Goal: Task Accomplishment & Management: Use online tool/utility

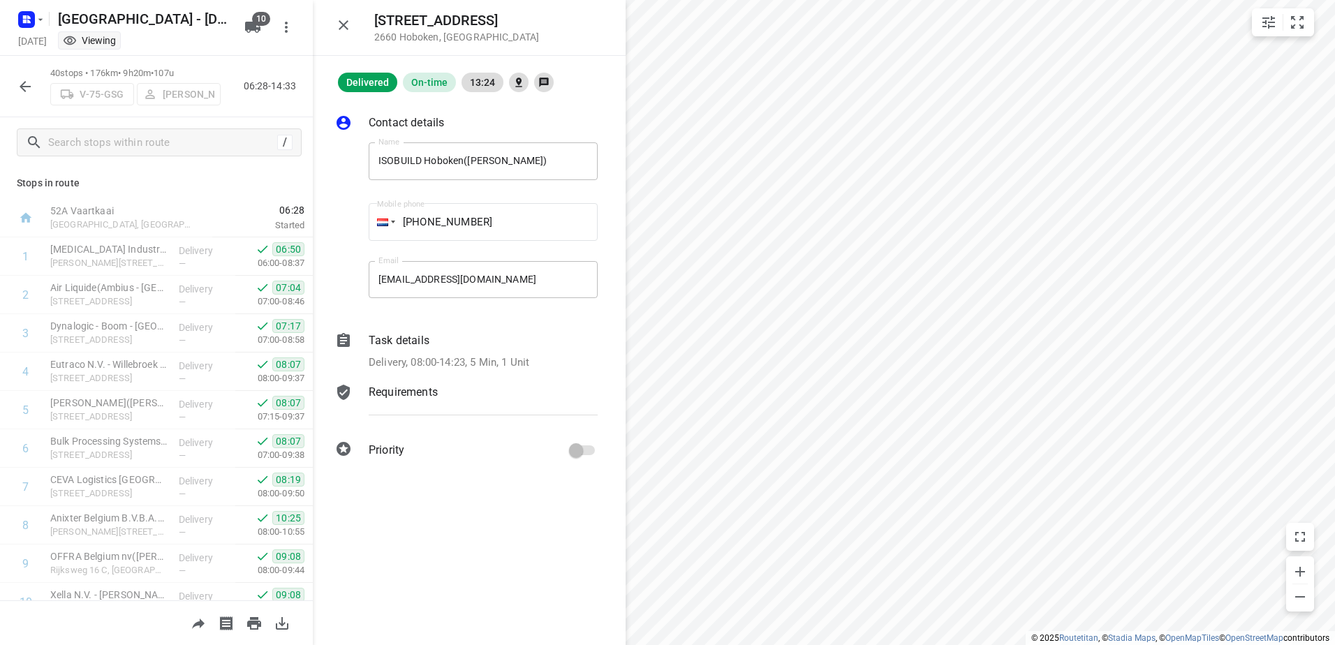
scroll to position [1212, 0]
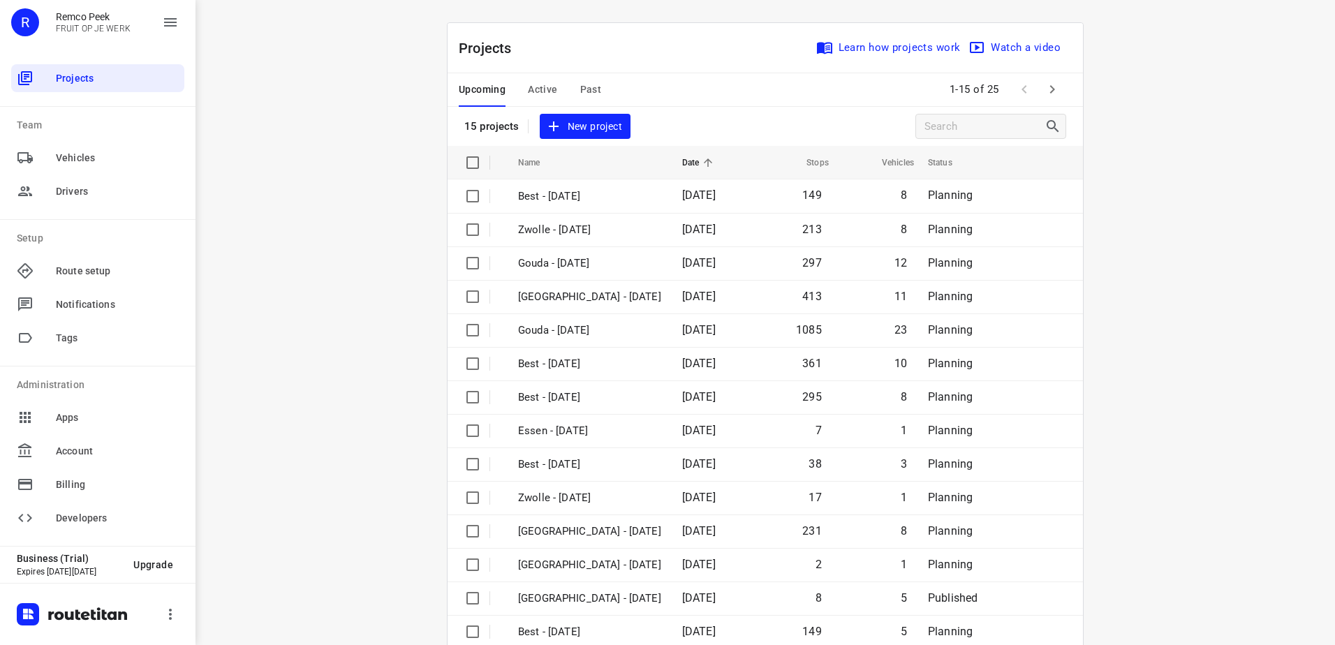
click at [550, 89] on span "Active" at bounding box center [542, 89] width 29 height 17
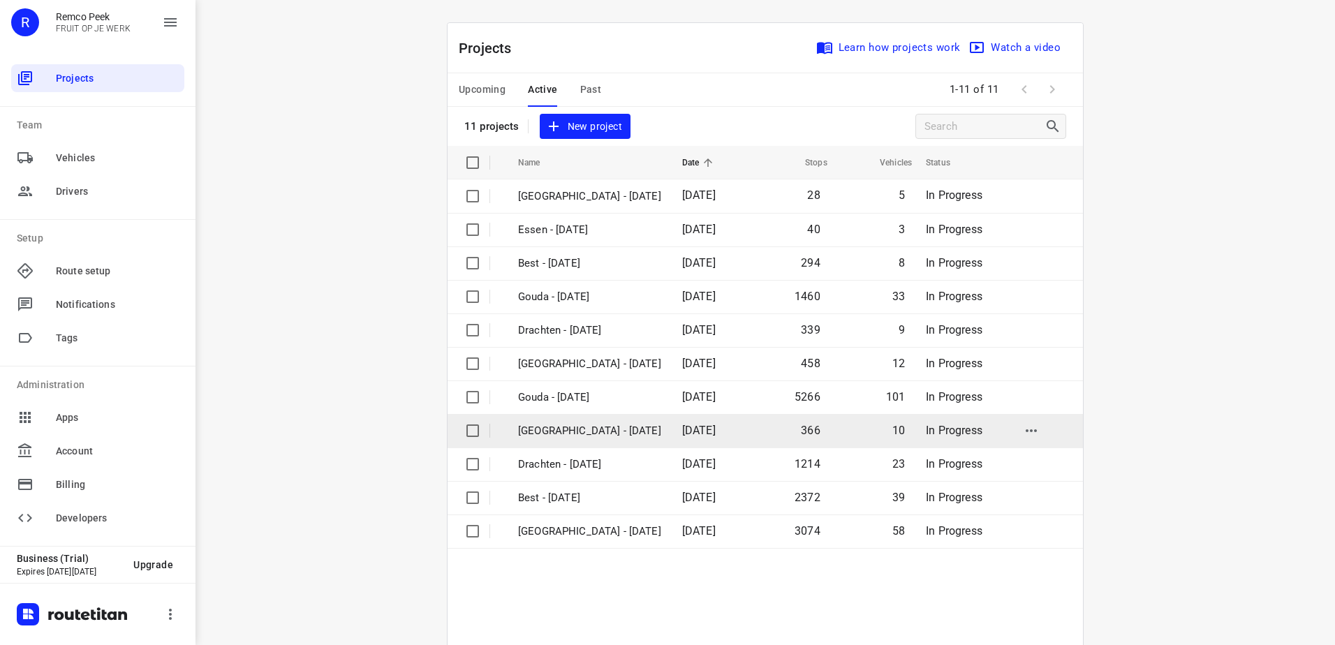
click at [575, 427] on p "[GEOGRAPHIC_DATA] - [DATE]" at bounding box center [589, 431] width 143 height 16
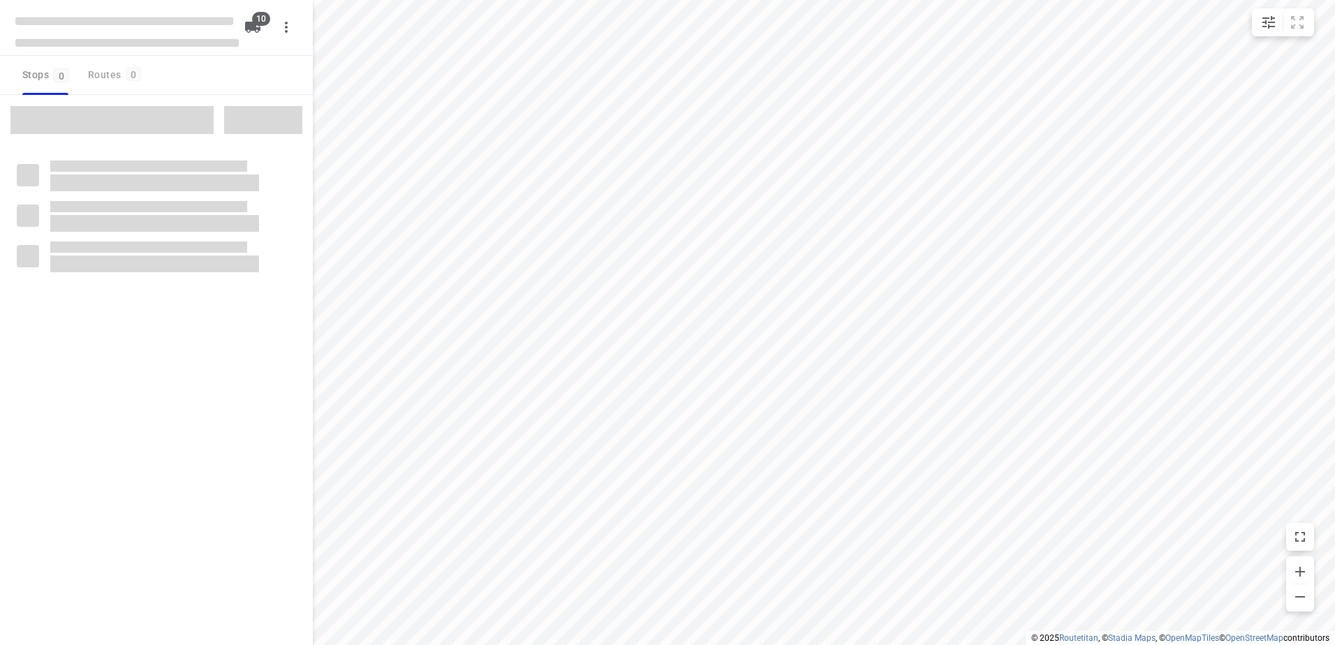
checkbox input "true"
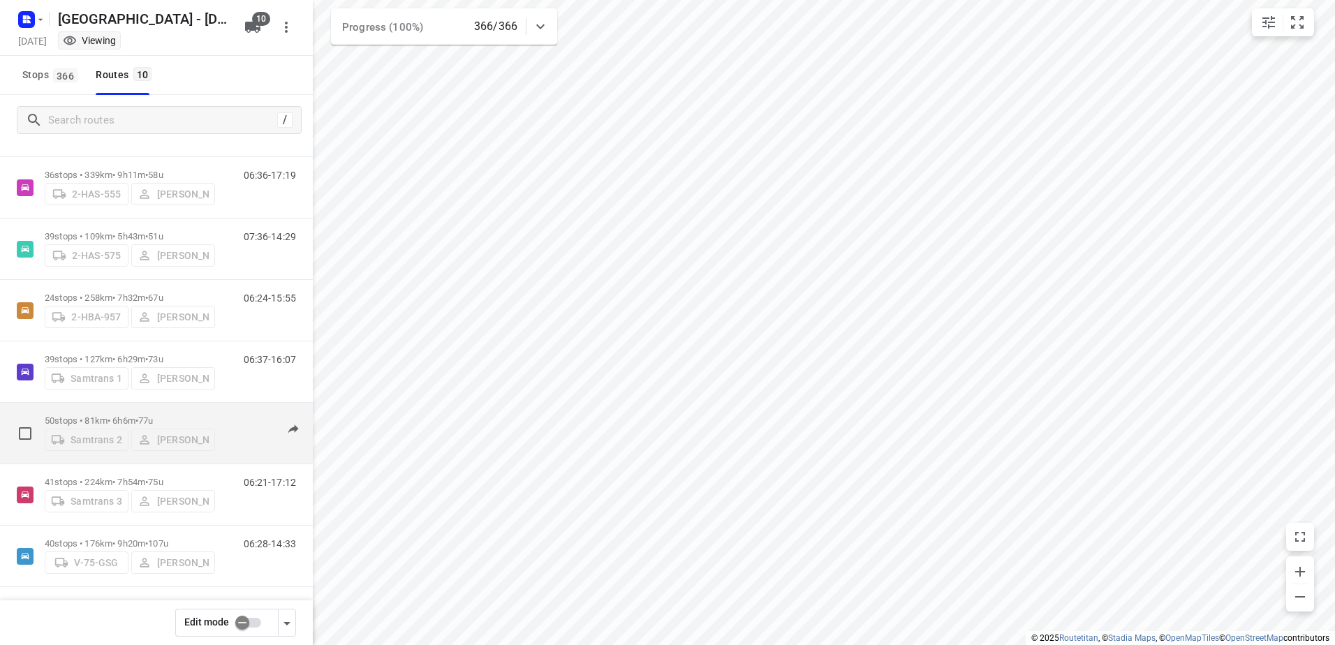
scroll to position [205, 0]
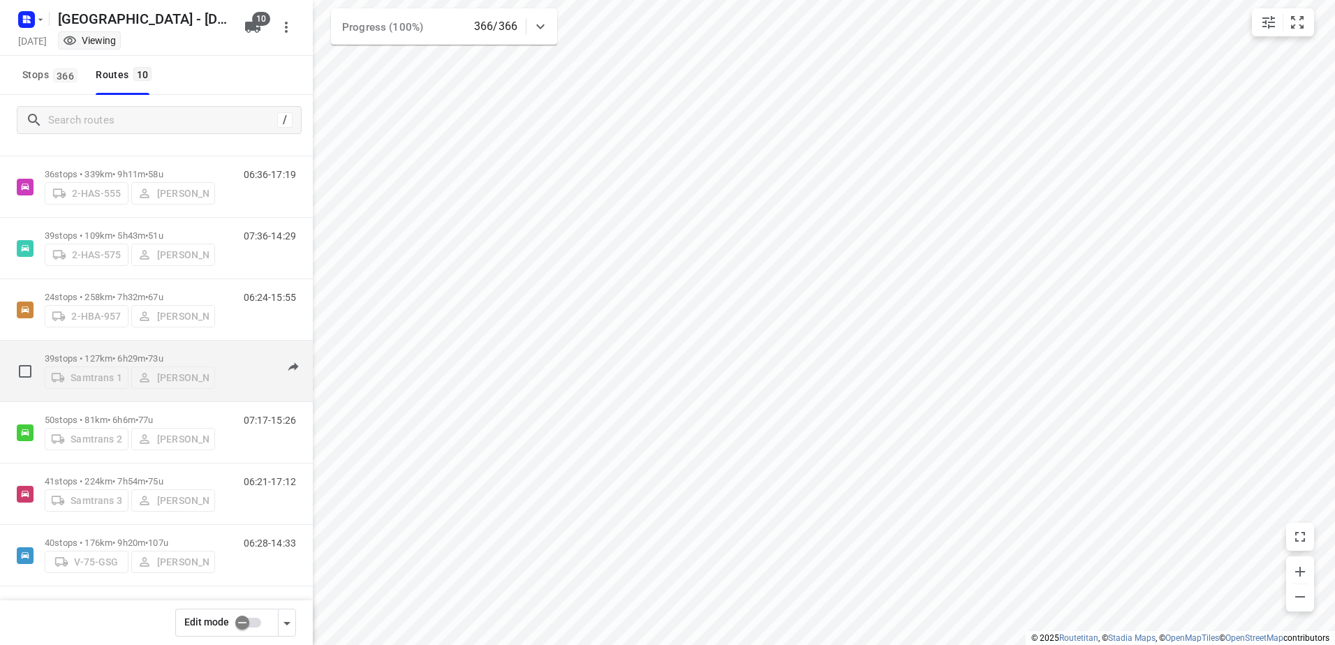
click at [105, 348] on div "39 stops • 127km • 6h29m • 73u Samtrans 1 [PERSON_NAME]" at bounding box center [130, 371] width 170 height 50
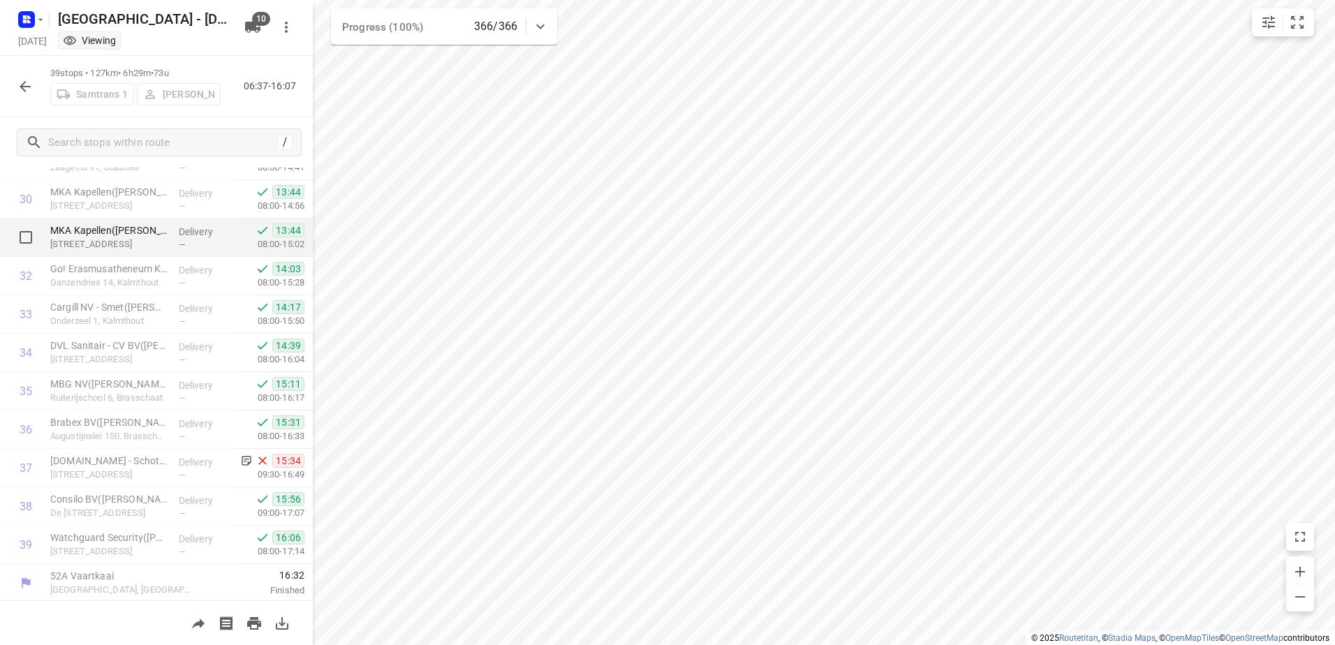
scroll to position [1173, 0]
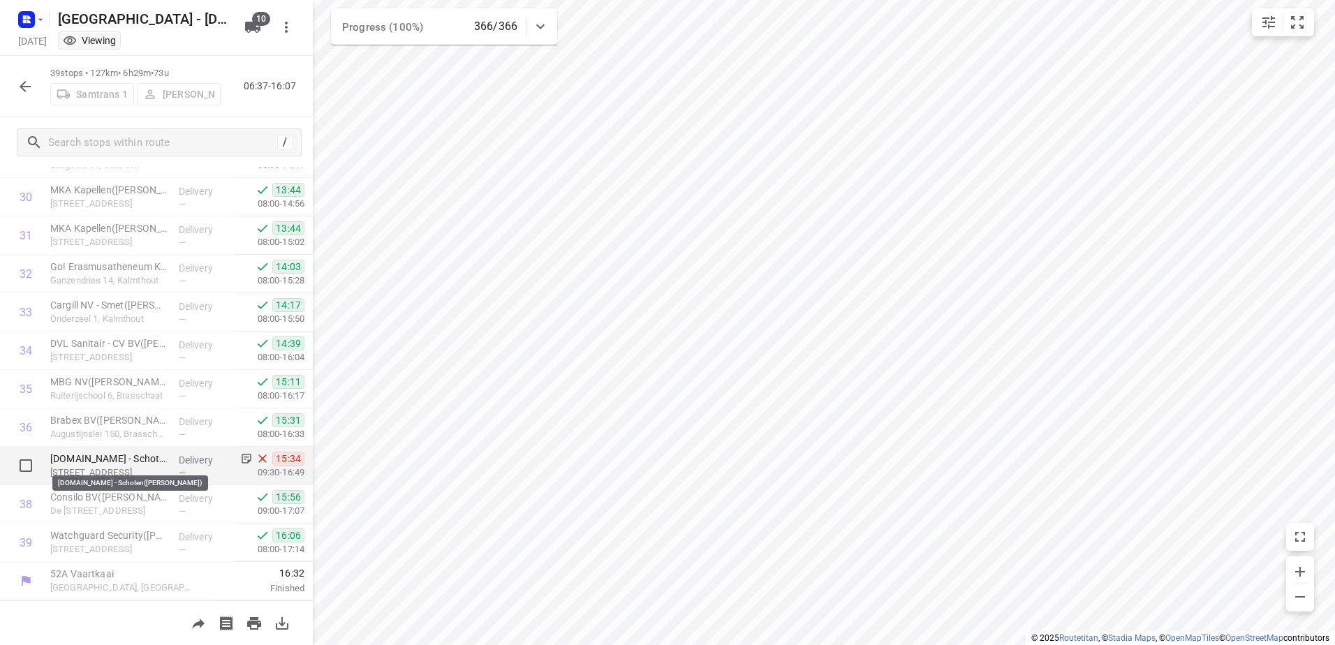
click at [99, 459] on p "[DOMAIN_NAME] - Schoten([PERSON_NAME])" at bounding box center [108, 459] width 117 height 14
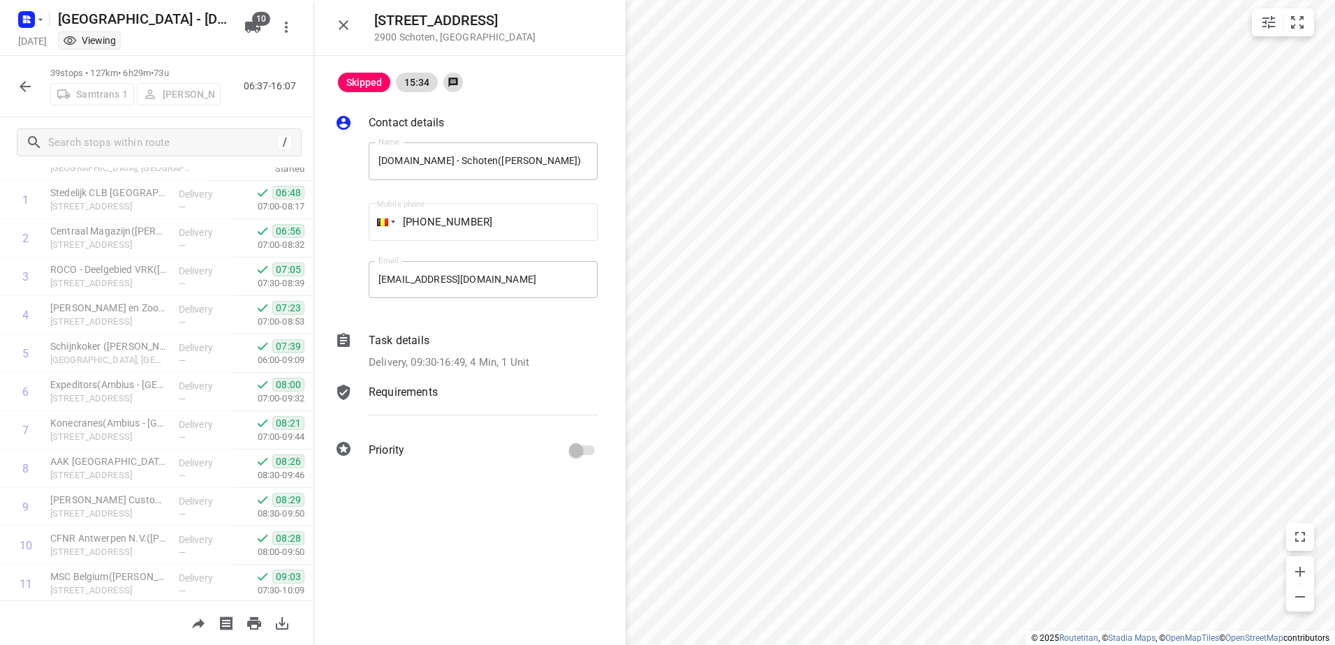
scroll to position [0, 0]
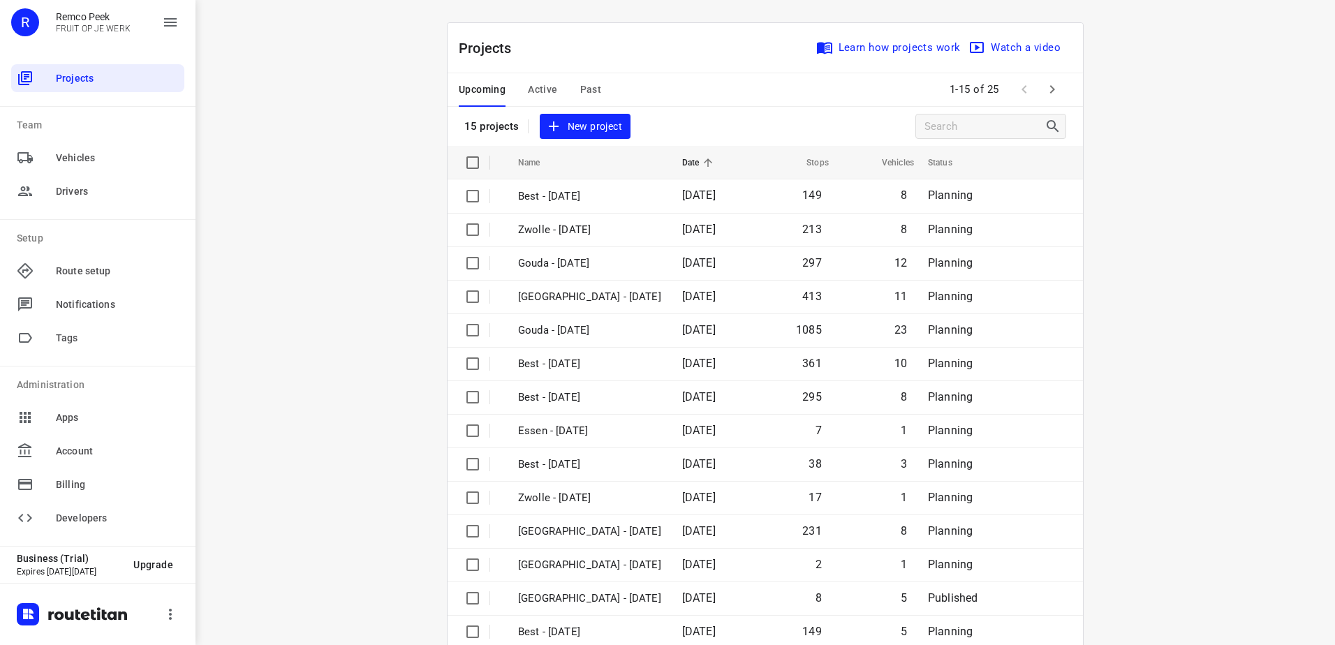
click at [545, 87] on span "Active" at bounding box center [542, 89] width 29 height 17
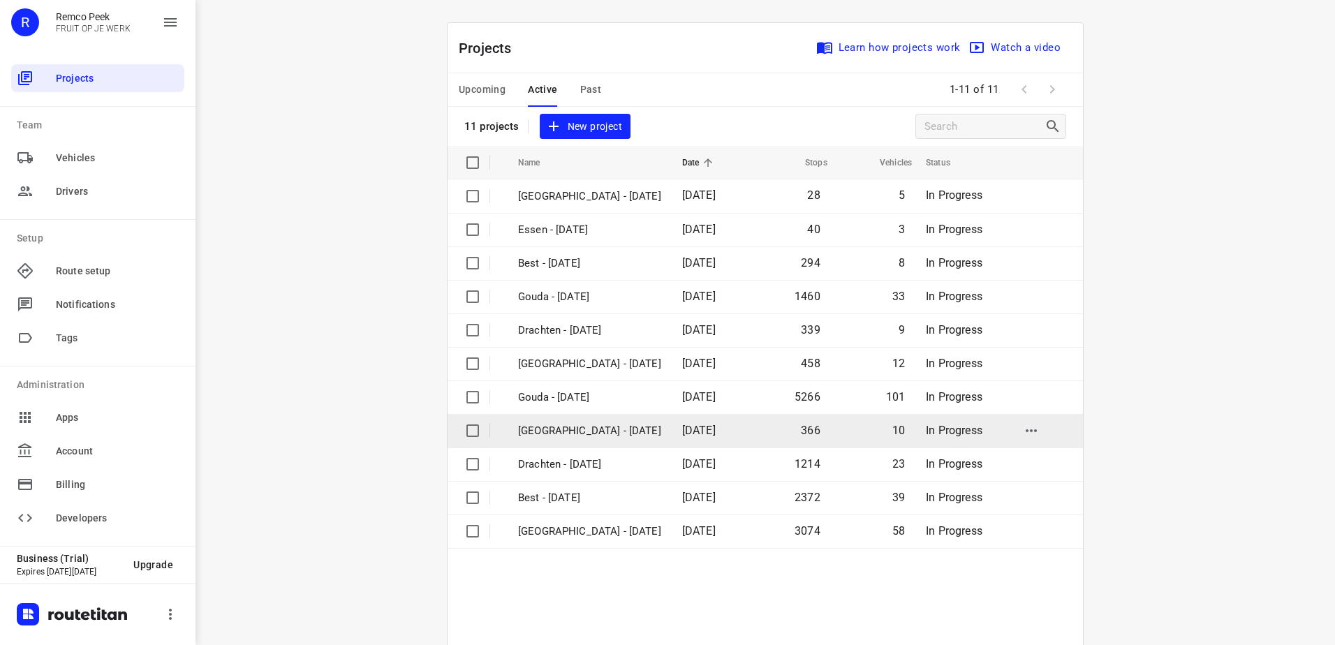
click at [575, 432] on p "[GEOGRAPHIC_DATA] - [DATE]" at bounding box center [589, 431] width 143 height 16
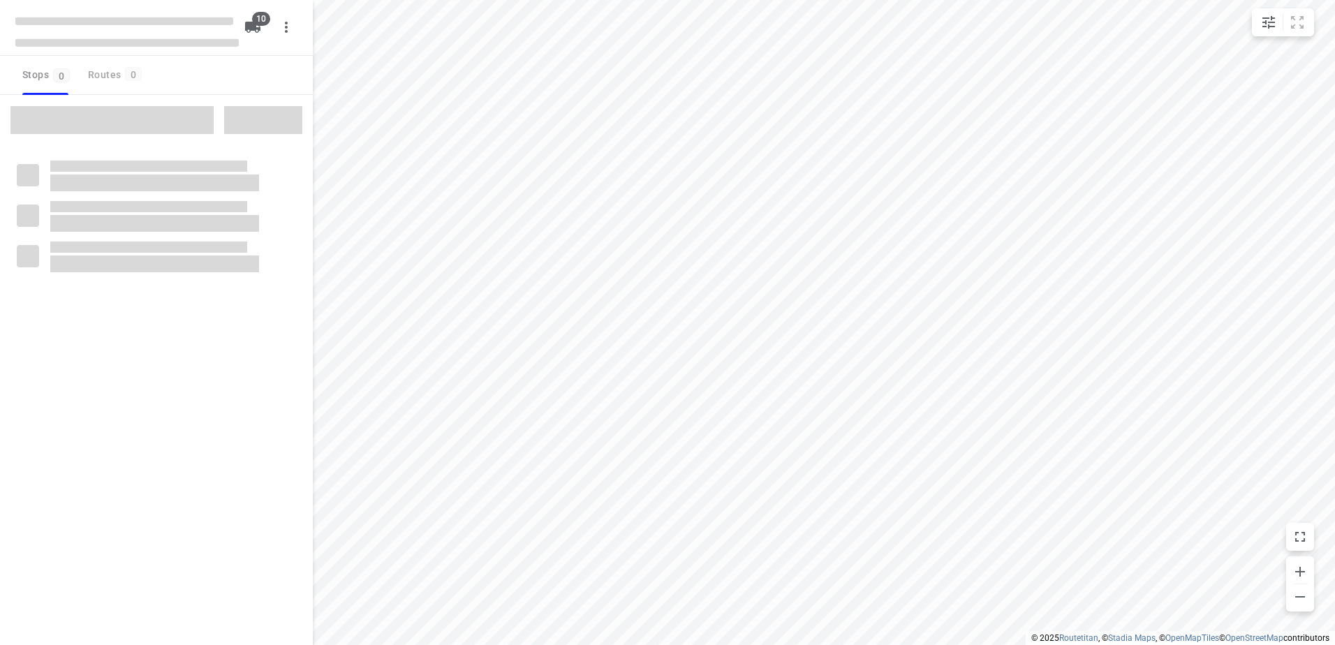
checkbox input "true"
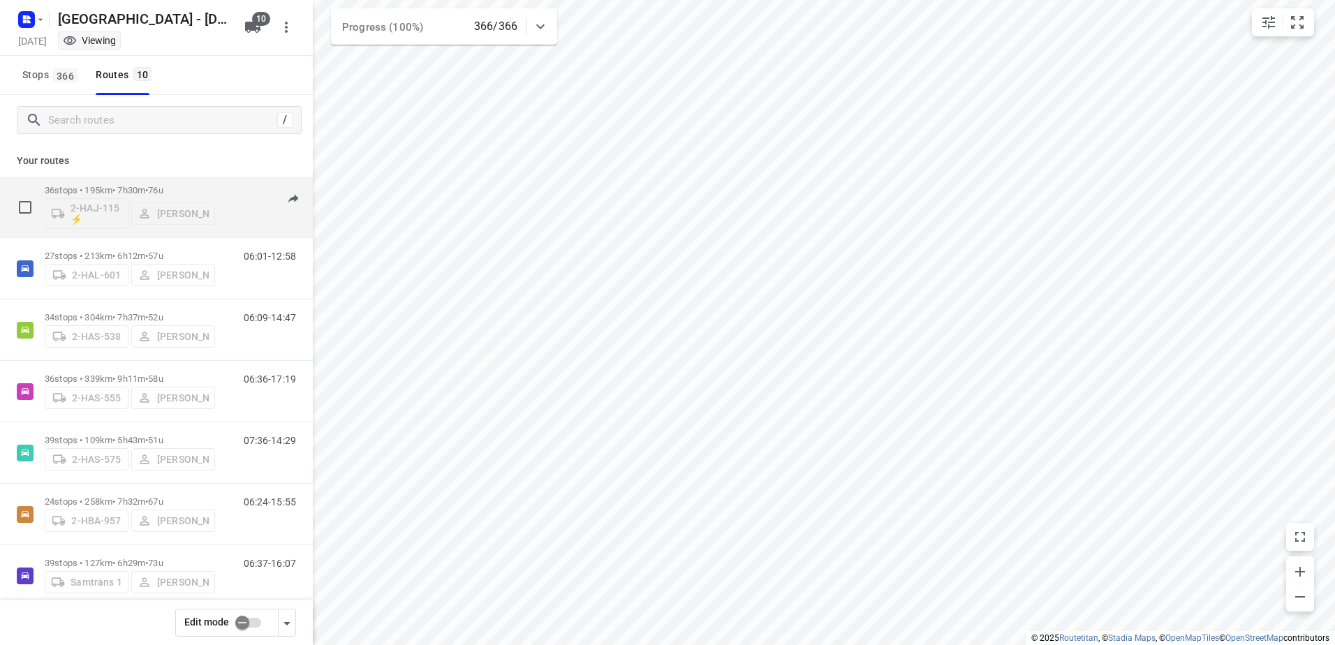
click at [108, 192] on p "36 stops • 195km • 7h30m • 76u" at bounding box center [130, 190] width 170 height 10
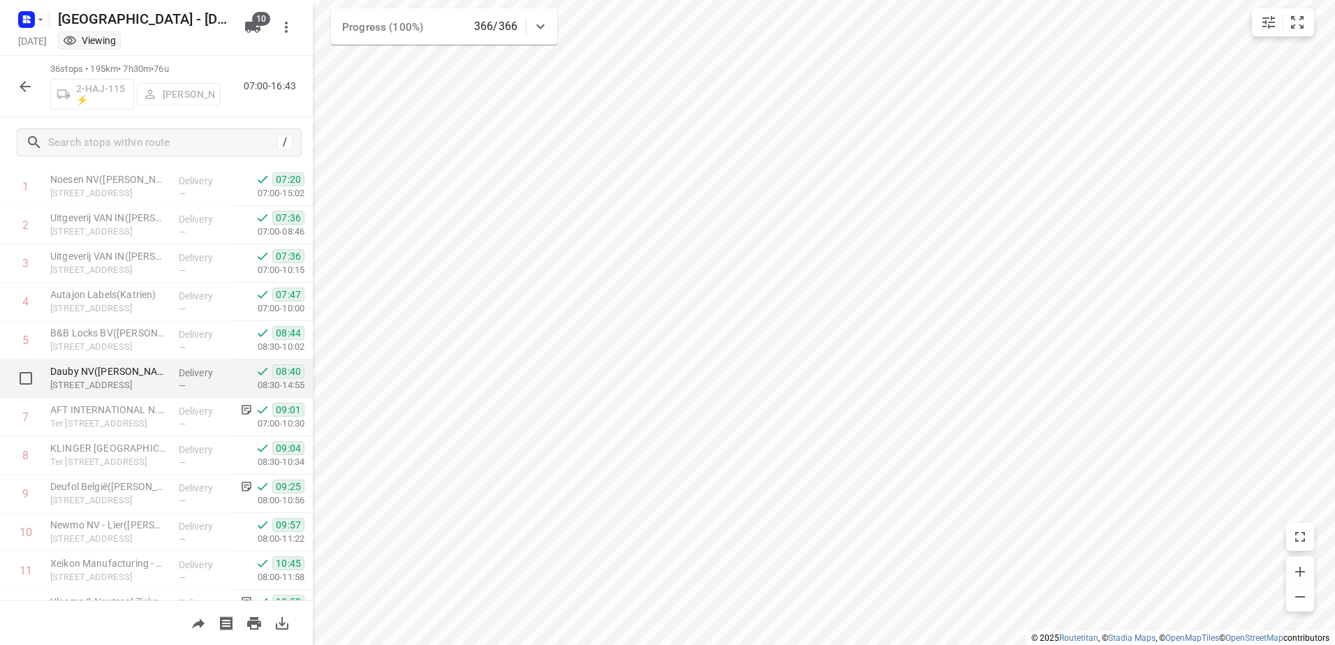
scroll to position [349, 0]
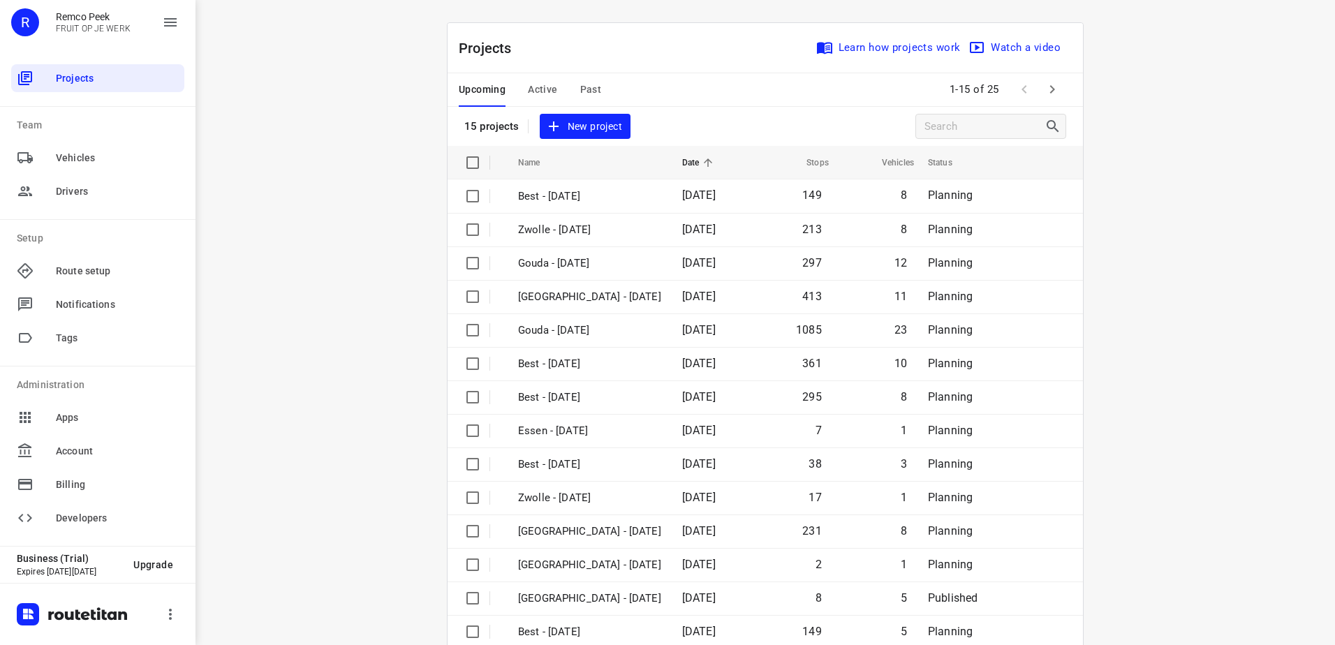
click at [539, 93] on span "Active" at bounding box center [542, 89] width 29 height 17
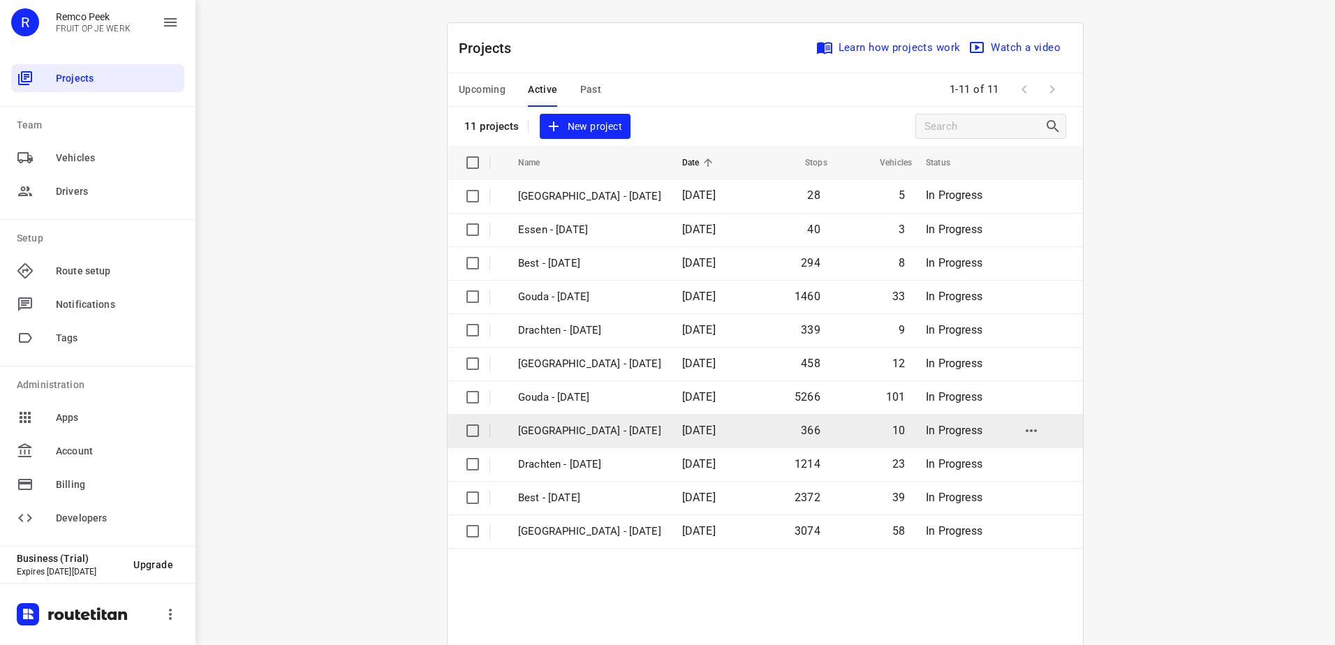
click at [568, 430] on p "[GEOGRAPHIC_DATA] - [DATE]" at bounding box center [589, 431] width 143 height 16
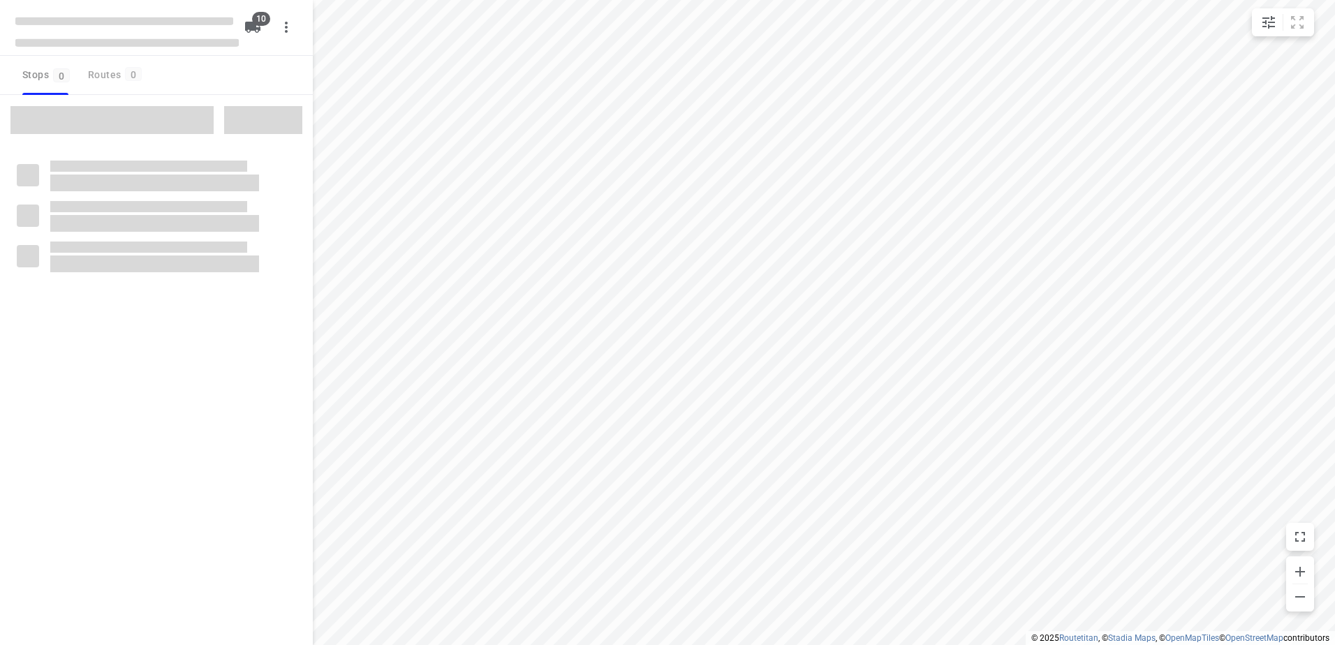
checkbox input "true"
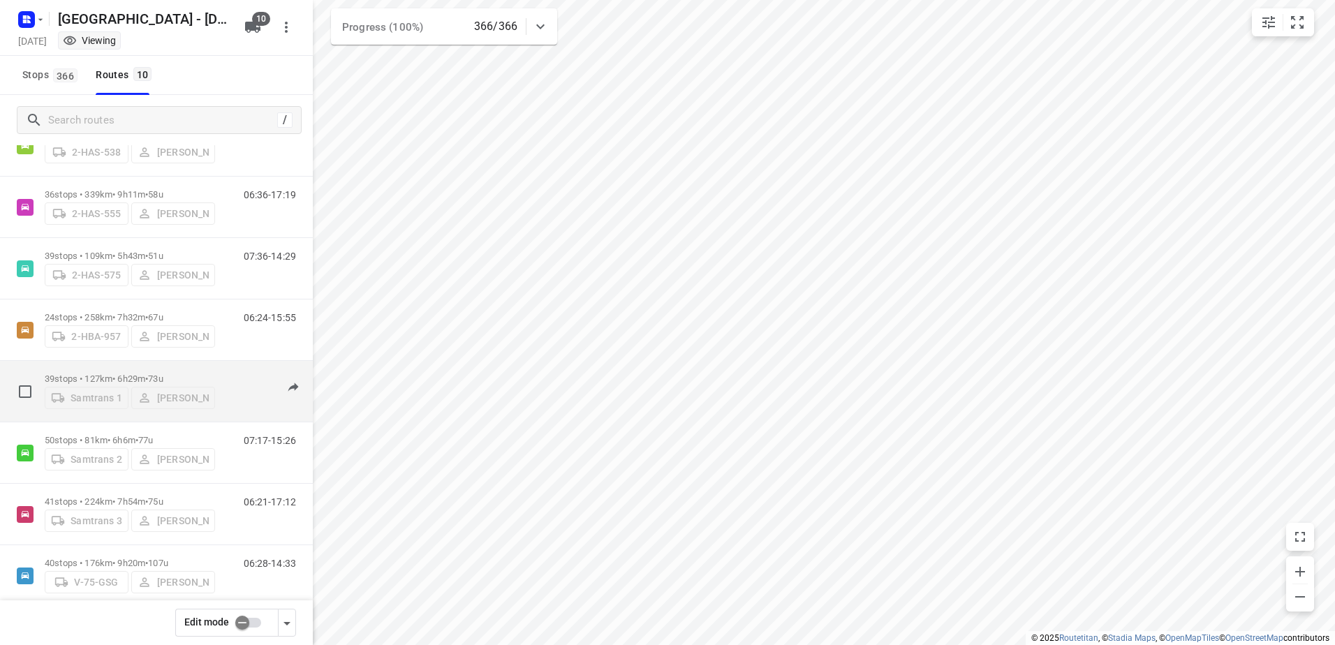
scroll to position [205, 0]
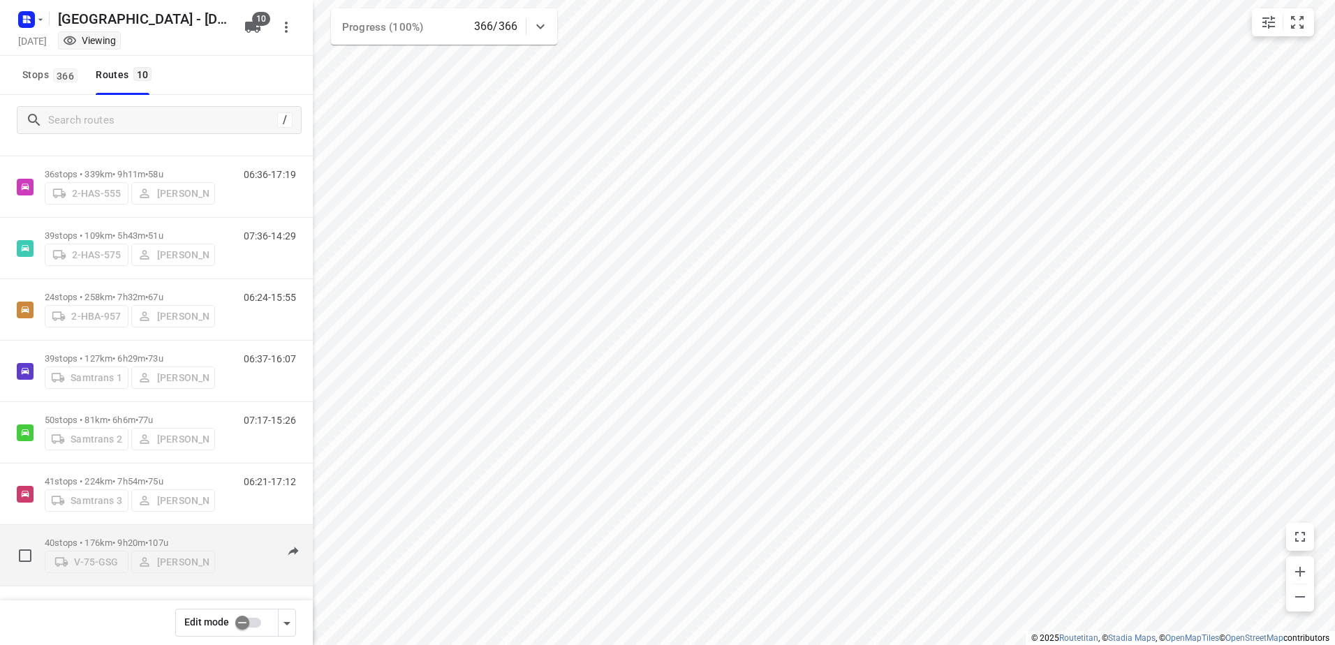
click at [85, 538] on p "40 stops • 176km • 9h20m • 107u" at bounding box center [130, 543] width 170 height 10
